Goal: Information Seeking & Learning: Understand process/instructions

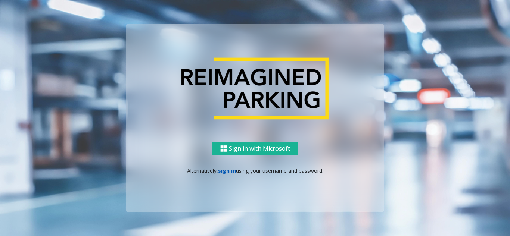
click at [230, 172] on link "sign in" at bounding box center [227, 170] width 18 height 7
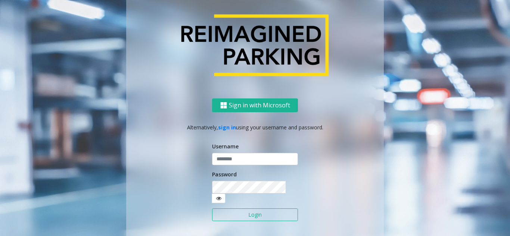
click at [235, 166] on input "text" at bounding box center [255, 159] width 86 height 13
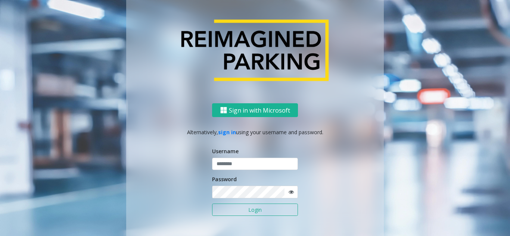
type input "********"
click at [226, 185] on div "Password" at bounding box center [255, 186] width 86 height 23
click at [212, 204] on button "Login" at bounding box center [255, 210] width 86 height 13
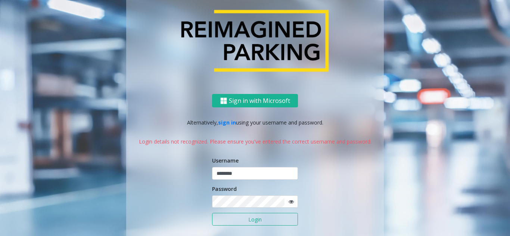
click at [288, 201] on icon at bounding box center [290, 201] width 5 height 5
click at [212, 213] on button "Login" at bounding box center [255, 219] width 86 height 13
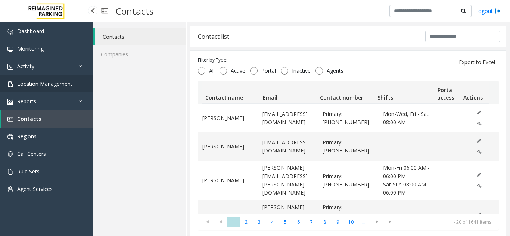
click at [74, 81] on link "Location Management" at bounding box center [46, 84] width 93 height 18
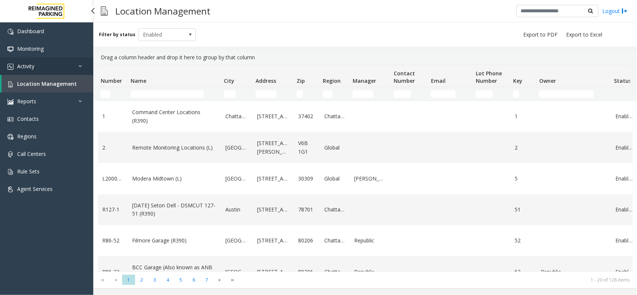
click at [47, 58] on link "Activity" at bounding box center [46, 66] width 93 height 18
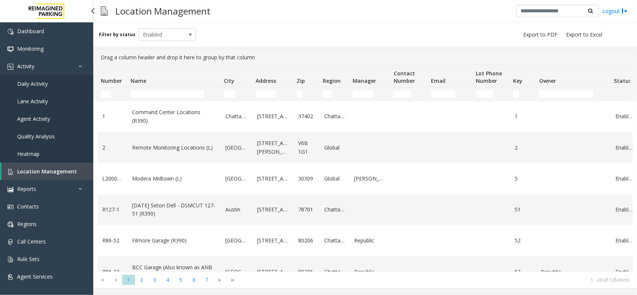
click at [46, 114] on link "Agent Activity" at bounding box center [46, 119] width 93 height 18
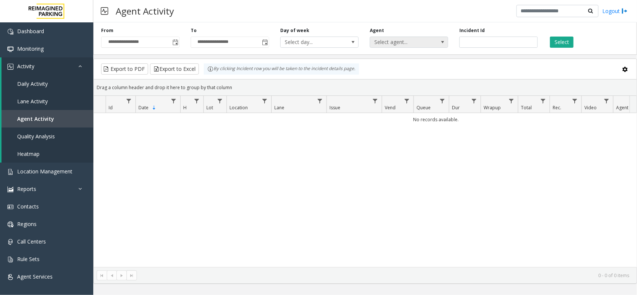
click at [394, 41] on span "Select agent..." at bounding box center [401, 42] width 62 height 10
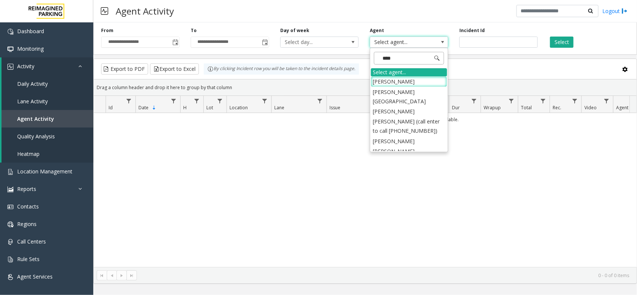
type input "*****"
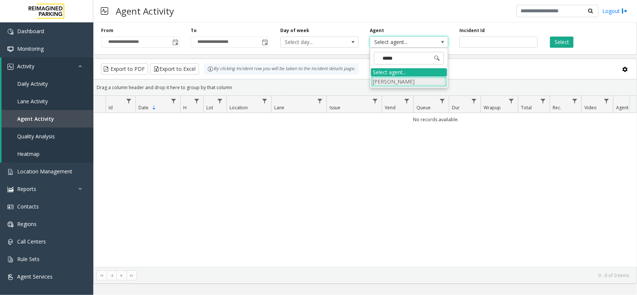
click at [407, 80] on li "Mohit Kaushal" at bounding box center [409, 82] width 76 height 10
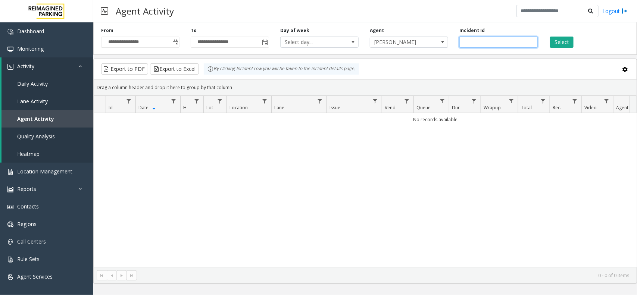
click at [476, 42] on input "number" at bounding box center [498, 42] width 78 height 11
paste input "*******"
click at [558, 38] on button "Select" at bounding box center [562, 42] width 24 height 11
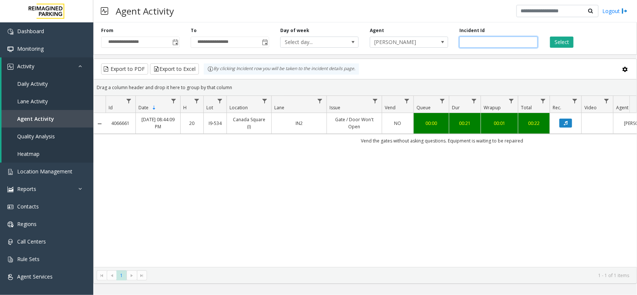
click at [477, 39] on input "*******" at bounding box center [498, 42] width 78 height 11
click at [566, 44] on button "Select" at bounding box center [562, 42] width 24 height 11
click at [569, 125] on button "Data table" at bounding box center [565, 123] width 13 height 9
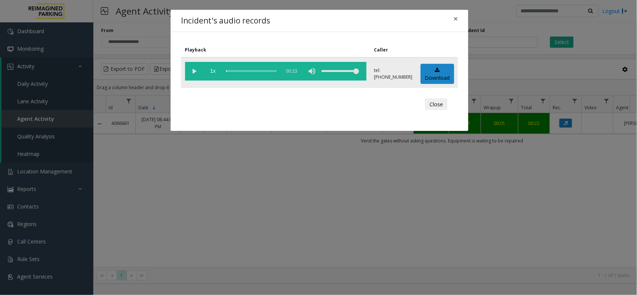
click at [185, 68] on vg-play-pause at bounding box center [194, 71] width 19 height 19
click at [187, 68] on vg-play-pause at bounding box center [194, 71] width 19 height 19
click at [459, 19] on button "×" at bounding box center [455, 19] width 15 height 18
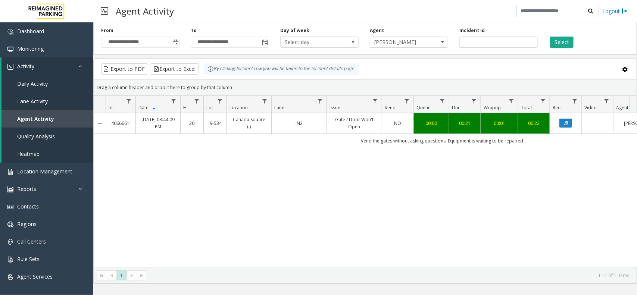
drag, startPoint x: 497, startPoint y: 34, endPoint x: 496, endPoint y: 38, distance: 4.9
click at [497, 34] on div "Incident Id *******" at bounding box center [499, 37] width 90 height 21
click at [493, 45] on input "*******" at bounding box center [498, 42] width 78 height 11
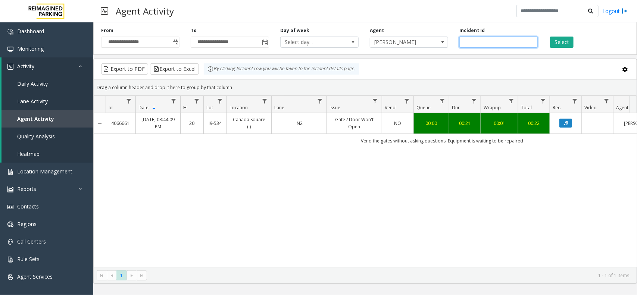
paste input "number"
type input "*******"
click at [553, 40] on button "Select" at bounding box center [562, 42] width 24 height 11
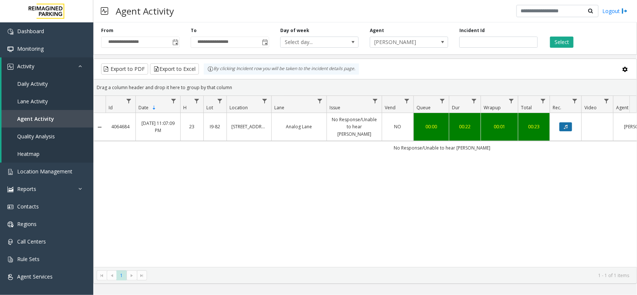
click at [571, 122] on button "Data table" at bounding box center [565, 126] width 13 height 9
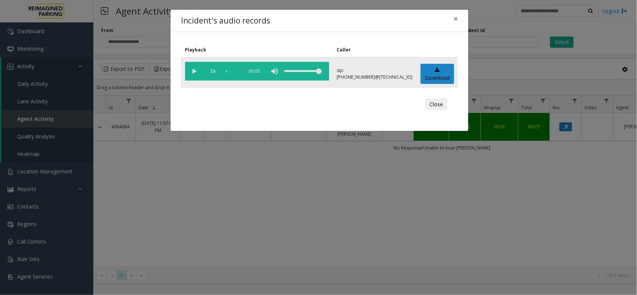
click at [200, 69] on vg-play-pause at bounding box center [194, 71] width 19 height 19
click at [194, 70] on vg-play-pause at bounding box center [194, 71] width 19 height 19
click at [262, 93] on div "Close" at bounding box center [319, 104] width 266 height 22
click at [193, 69] on vg-play-pause at bounding box center [194, 71] width 19 height 19
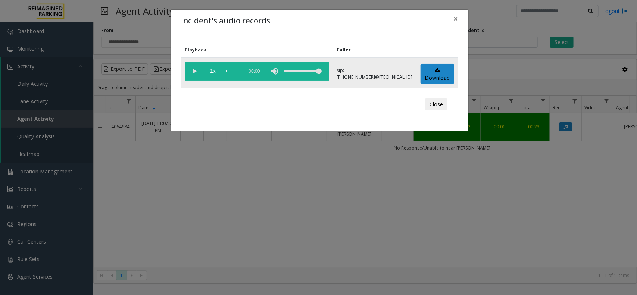
click at [193, 69] on vg-play-pause at bounding box center [194, 71] width 19 height 19
click at [284, 69] on div "volume level" at bounding box center [302, 71] width 37 height 19
drag, startPoint x: 286, startPoint y: 70, endPoint x: 312, endPoint y: 70, distance: 25.4
click at [312, 70] on td "1x 00:00" at bounding box center [257, 72] width 152 height 31
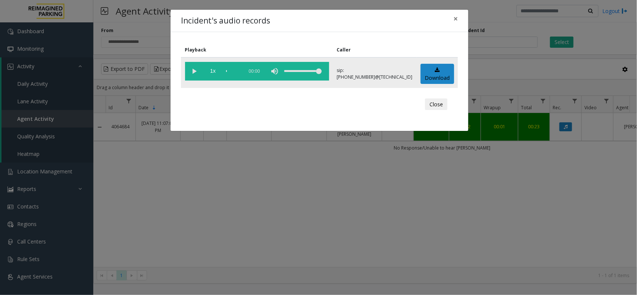
click at [196, 71] on vg-play-pause at bounding box center [194, 71] width 19 height 19
drag, startPoint x: 453, startPoint y: 17, endPoint x: 486, endPoint y: 30, distance: 35.2
click at [458, 17] on button "×" at bounding box center [455, 19] width 15 height 18
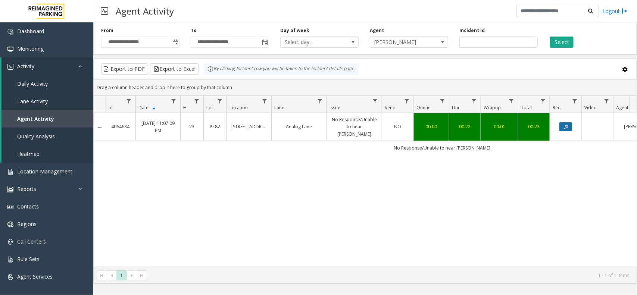
click at [566, 125] on icon "Data table" at bounding box center [566, 127] width 4 height 4
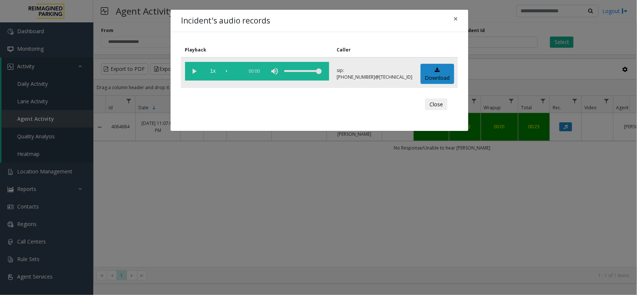
click at [193, 68] on vg-play-pause at bounding box center [194, 71] width 19 height 19
click at [193, 70] on vg-play-pause at bounding box center [194, 71] width 19 height 19
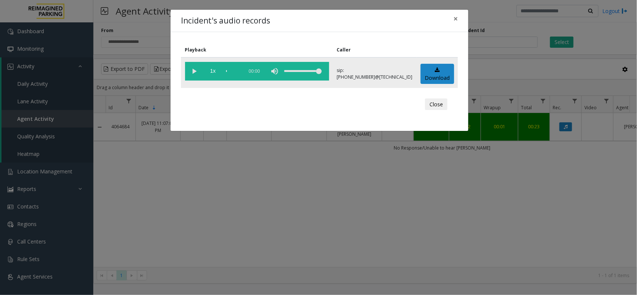
click at [193, 70] on vg-play-pause at bounding box center [194, 71] width 19 height 19
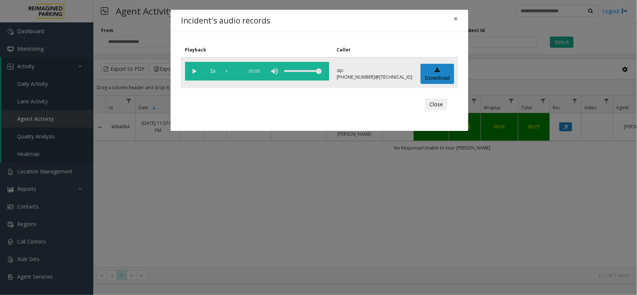
click at [193, 70] on vg-play-pause at bounding box center [194, 71] width 19 height 19
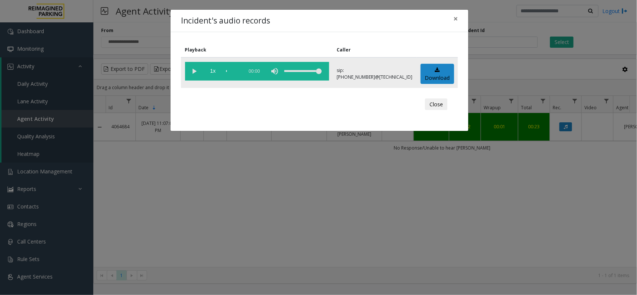
click at [193, 70] on vg-play-pause at bounding box center [194, 71] width 19 height 19
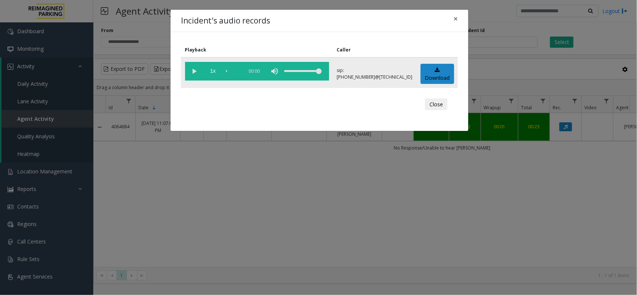
click at [193, 70] on vg-play-pause at bounding box center [194, 71] width 19 height 19
click at [193, 71] on vg-play-pause at bounding box center [194, 71] width 19 height 19
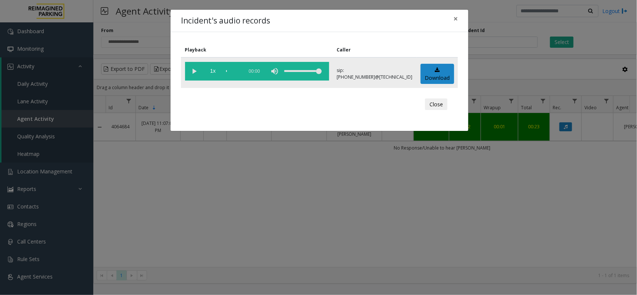
click at [193, 71] on vg-play-pause at bounding box center [194, 71] width 19 height 19
click at [493, 24] on div "Incident's audio records × Playback Caller 1x 00:00 sip:1030777900114165811148@…" at bounding box center [318, 147] width 637 height 295
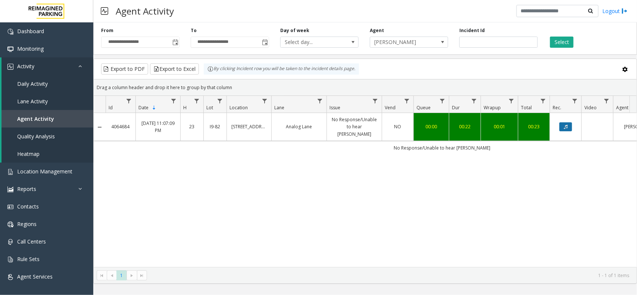
click at [568, 125] on icon "Data table" at bounding box center [566, 127] width 4 height 4
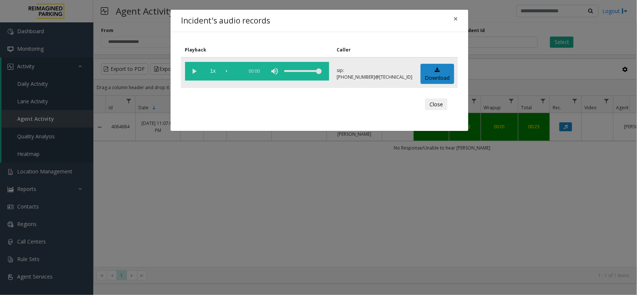
click at [194, 73] on vg-play-pause at bounding box center [194, 71] width 19 height 19
click at [266, 71] on vg-mute at bounding box center [275, 71] width 19 height 19
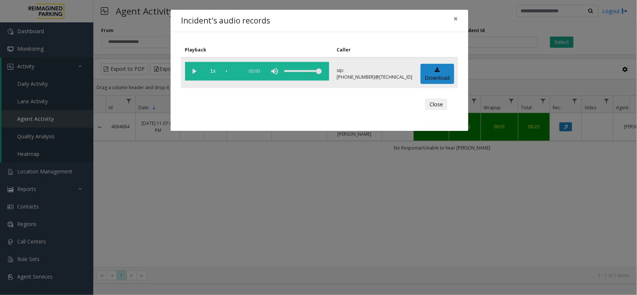
click at [191, 69] on vg-play-pause at bounding box center [194, 71] width 19 height 19
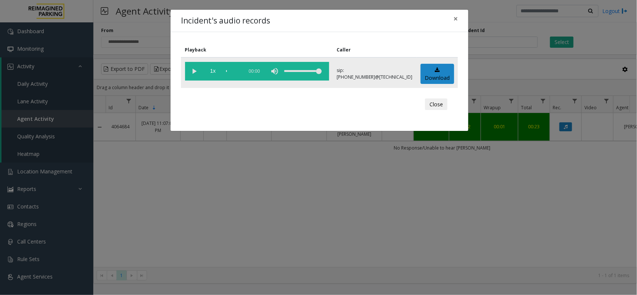
click at [191, 69] on vg-play-pause at bounding box center [194, 71] width 19 height 19
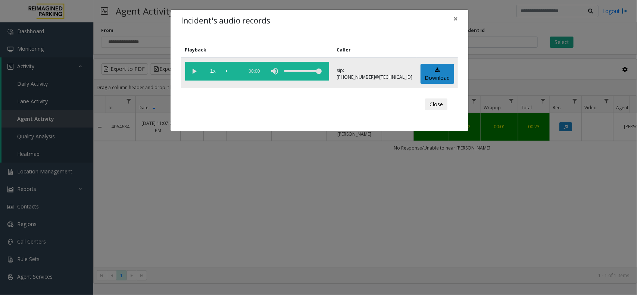
click at [191, 69] on vg-play-pause at bounding box center [194, 71] width 19 height 19
click at [393, 148] on div "Incident's audio records × Playback Caller 1x 00:00 sip:1030777900114165811148@…" at bounding box center [318, 147] width 637 height 295
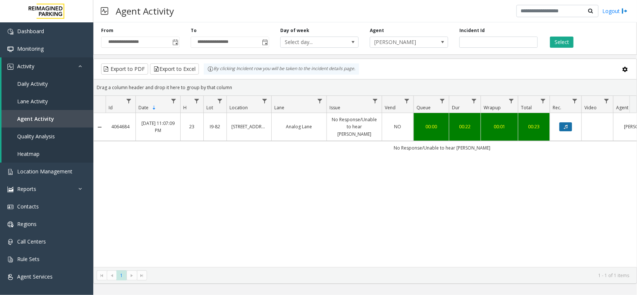
click at [567, 125] on icon "Data table" at bounding box center [566, 127] width 4 height 4
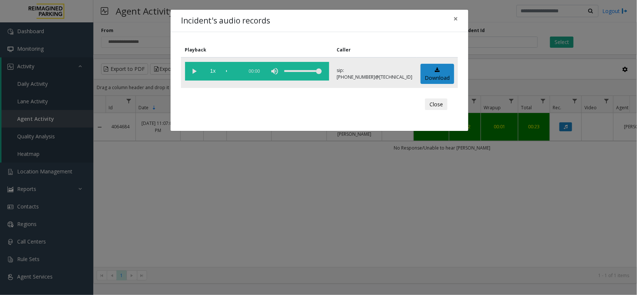
click at [190, 71] on vg-play-pause at bounding box center [194, 71] width 19 height 19
click at [193, 72] on vg-play-pause at bounding box center [194, 71] width 19 height 19
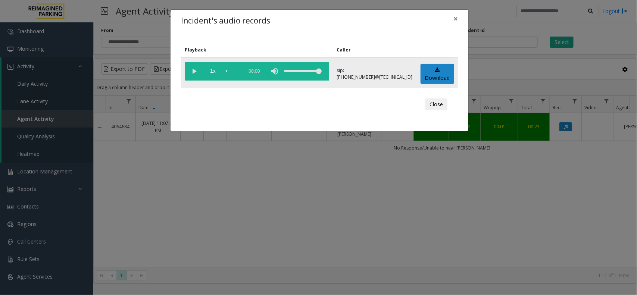
click at [193, 72] on vg-play-pause at bounding box center [194, 71] width 19 height 19
click at [476, 10] on div "Incident's audio records × Playback Caller 1x 00:00 sip:1030777900114165811148@…" at bounding box center [318, 147] width 637 height 295
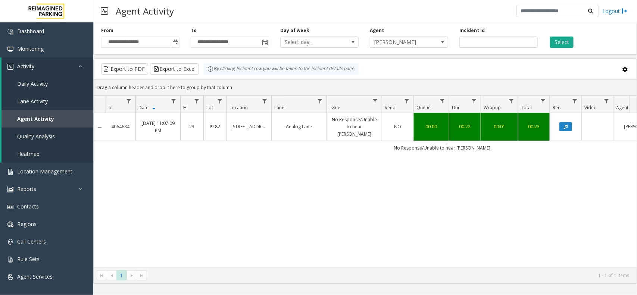
drag, startPoint x: 129, startPoint y: 120, endPoint x: 109, endPoint y: 126, distance: 20.7
click at [109, 126] on td "4064684" at bounding box center [121, 127] width 30 height 28
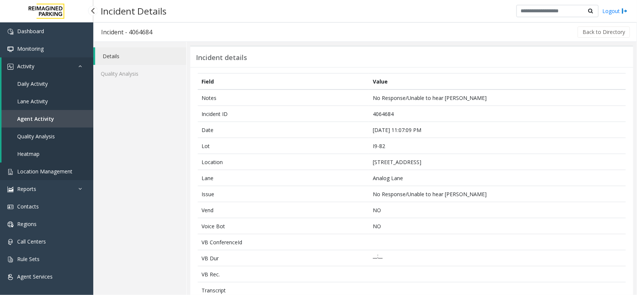
click at [42, 172] on span "Location Management" at bounding box center [44, 171] width 55 height 7
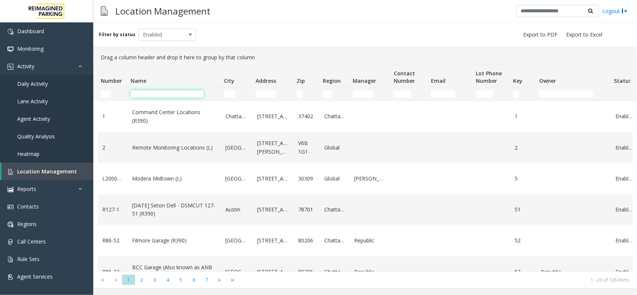
click at [168, 94] on input "Name Filter" at bounding box center [167, 93] width 73 height 7
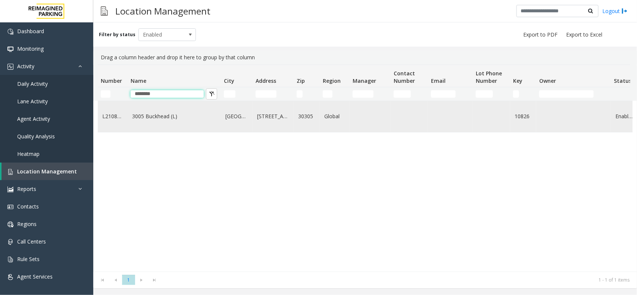
type input "********"
click at [168, 118] on link "3005 Buckhead (L)" at bounding box center [174, 116] width 84 height 8
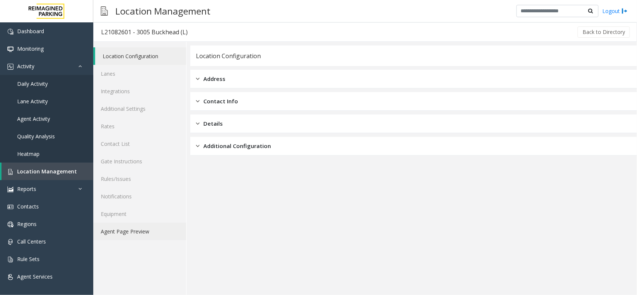
click at [120, 228] on link "Agent Page Preview" at bounding box center [139, 232] width 93 height 18
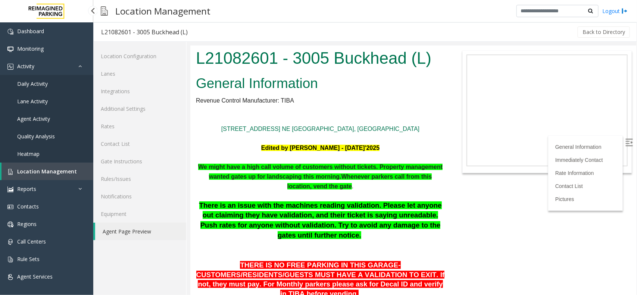
click at [53, 168] on span "Location Management" at bounding box center [47, 171] width 60 height 7
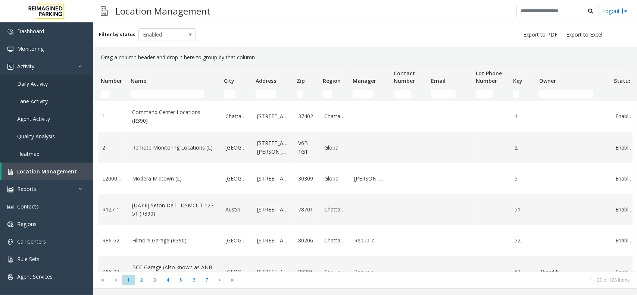
click at [185, 88] on td "Name Filter" at bounding box center [174, 93] width 93 height 13
click at [182, 93] on input "Name Filter" at bounding box center [167, 93] width 73 height 7
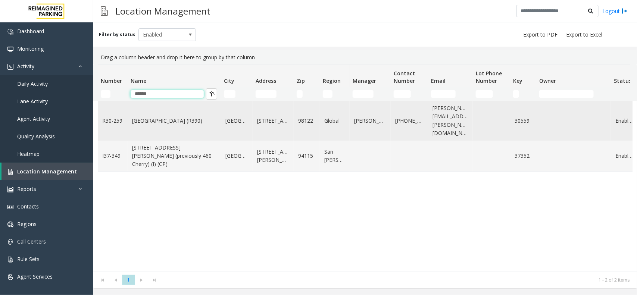
type input "******"
click at [199, 112] on td "Cherry Hill (R390)" at bounding box center [174, 121] width 93 height 40
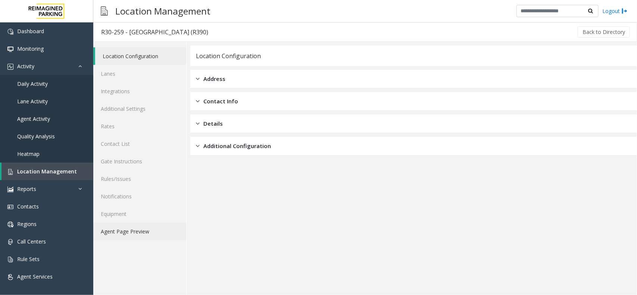
click at [149, 227] on link "Agent Page Preview" at bounding box center [139, 232] width 93 height 18
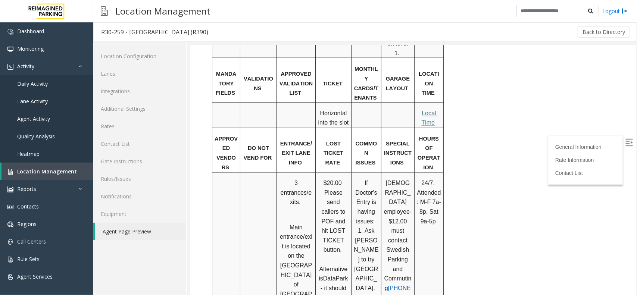
scroll to position [560, 0]
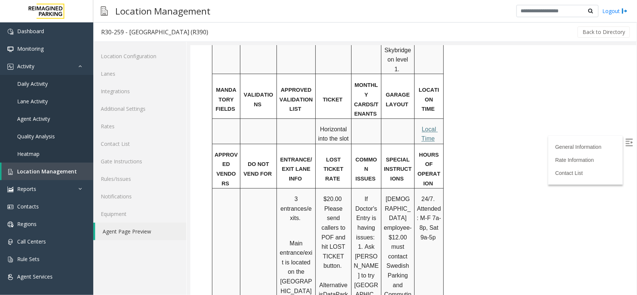
click at [346, 206] on span "Please send callers to POF and hit LOST TICKET button." at bounding box center [333, 238] width 25 height 64
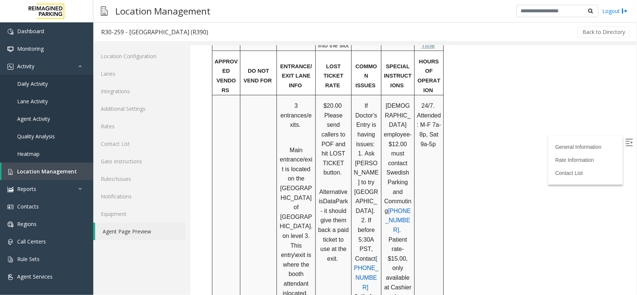
scroll to position [606, 0]
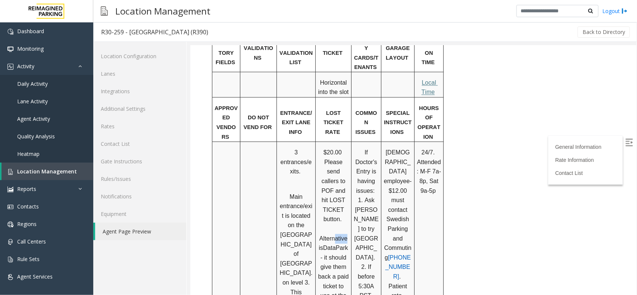
drag, startPoint x: 347, startPoint y: 146, endPoint x: 334, endPoint y: 149, distance: 13.6
click at [334, 235] on span "Alternative is" at bounding box center [333, 243] width 30 height 16
click at [335, 235] on span "Alternative is" at bounding box center [333, 243] width 30 height 16
drag, startPoint x: 334, startPoint y: 147, endPoint x: 349, endPoint y: 147, distance: 15.3
click at [349, 148] on div "$20.00 Please send callers to POF and hit LOST TICKET button. Alternative is Da…" at bounding box center [332, 234] width 35 height 172
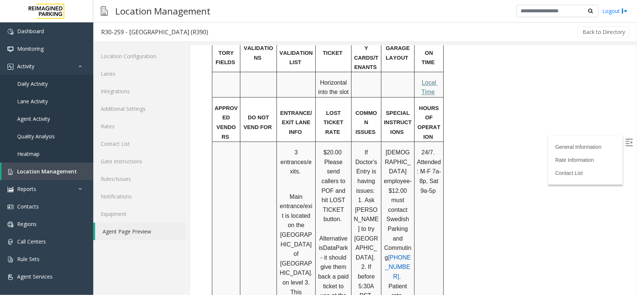
click at [346, 148] on p "$20.00 Please send callers to POF and hit LOST TICKET button. Alternative is Da…" at bounding box center [333, 234] width 31 height 172
drag, startPoint x: 346, startPoint y: 146, endPoint x: 331, endPoint y: 146, distance: 14.6
click at [331, 235] on span "Alternative is" at bounding box center [333, 243] width 30 height 16
click at [337, 148] on p "$20.00 Please send callers to POF and hit LOST TICKET button. Alternative is Da…" at bounding box center [333, 234] width 31 height 172
drag, startPoint x: 331, startPoint y: 146, endPoint x: 347, endPoint y: 144, distance: 16.5
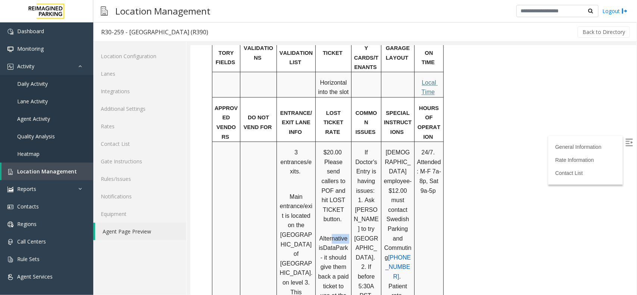
click at [347, 235] on span "Alternative is" at bounding box center [333, 243] width 30 height 16
click at [347, 148] on p "$20.00 Please send callers to POF and hit LOST TICKET button. Alternative is Da…" at bounding box center [333, 234] width 31 height 172
drag, startPoint x: 347, startPoint y: 146, endPoint x: 331, endPoint y: 147, distance: 16.1
click at [331, 235] on span "Alternative is" at bounding box center [333, 243] width 30 height 16
click at [337, 148] on p "$20.00 Please send callers to POF and hit LOST TICKET button. Alternative is Da…" at bounding box center [333, 234] width 31 height 172
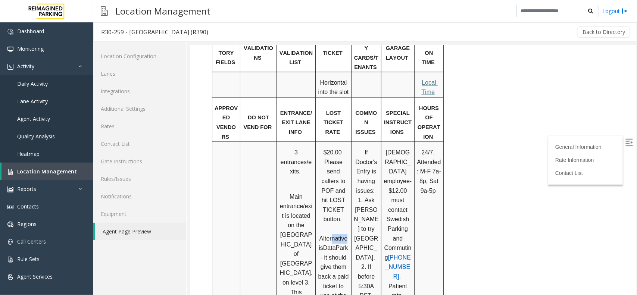
drag, startPoint x: 345, startPoint y: 145, endPoint x: 331, endPoint y: 148, distance: 14.8
click at [331, 235] on span "Alternative is" at bounding box center [333, 243] width 30 height 16
click at [336, 148] on p "$20.00 Please send callers to POF and hit LOST TICKET button. Alternative is Da…" at bounding box center [333, 234] width 31 height 172
drag, startPoint x: 318, startPoint y: 146, endPoint x: 349, endPoint y: 203, distance: 64.8
click at [349, 203] on div "$20.00 Please send callers to POF and hit LOST TICKET button. Alternative is Da…" at bounding box center [332, 234] width 35 height 172
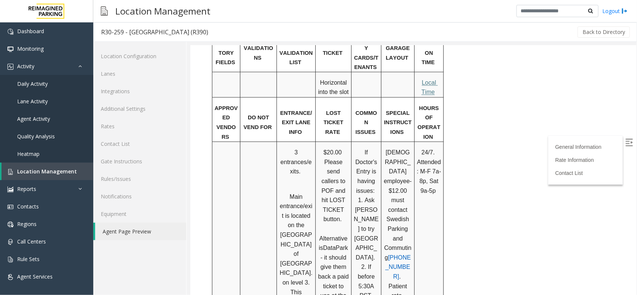
click at [349, 215] on div "$20.00 Please send callers to POF and hit LOST TICKET button. Alternative is Da…" at bounding box center [332, 234] width 35 height 172
drag, startPoint x: 346, startPoint y: 203, endPoint x: 319, endPoint y: 143, distance: 66.3
click at [319, 148] on p "$20.00 Please send callers to POF and hit LOST TICKET button. Alternative is Da…" at bounding box center [333, 234] width 31 height 172
click at [325, 148] on p "$20.00 Please send callers to POF and hit LOST TICKET button. Alternative is Da…" at bounding box center [333, 234] width 31 height 172
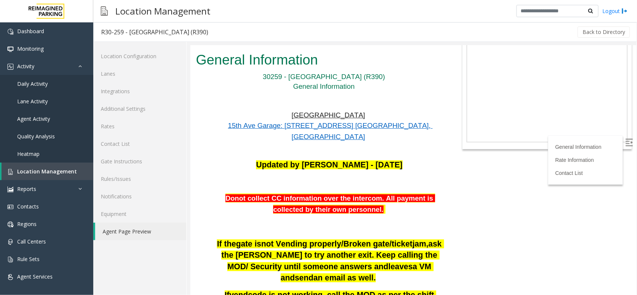
scroll to position [0, 0]
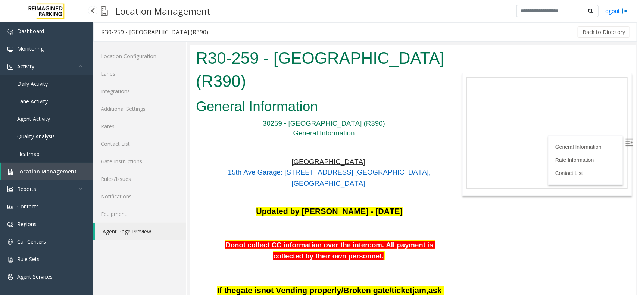
click at [72, 170] on span "Location Management" at bounding box center [47, 171] width 60 height 7
